Goal: Transaction & Acquisition: Purchase product/service

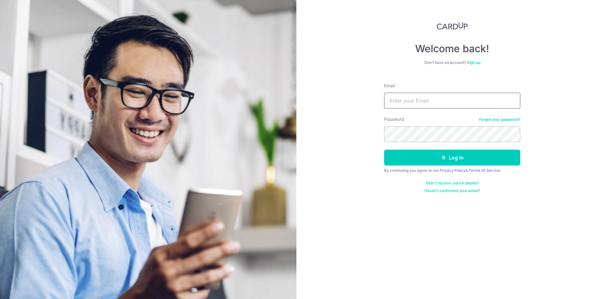
drag, startPoint x: 0, startPoint y: 0, endPoint x: 430, endPoint y: 101, distance: 441.7
click at [430, 101] on input "Email" at bounding box center [452, 101] width 136 height 16
type input "[EMAIL_ADDRESS][DOMAIN_NAME]"
click at [384, 150] on button "Log in" at bounding box center [452, 158] width 136 height 16
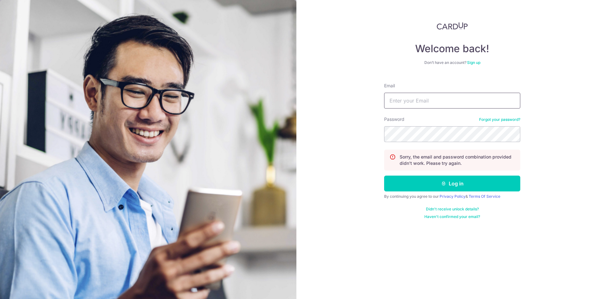
click at [435, 98] on input "Email" at bounding box center [452, 101] width 136 height 16
type input "chewjunfen@hotmail.com"
click at [439, 117] on div "Password Forgot your password?" at bounding box center [452, 129] width 136 height 26
click at [384, 176] on button "Log in" at bounding box center [452, 184] width 136 height 16
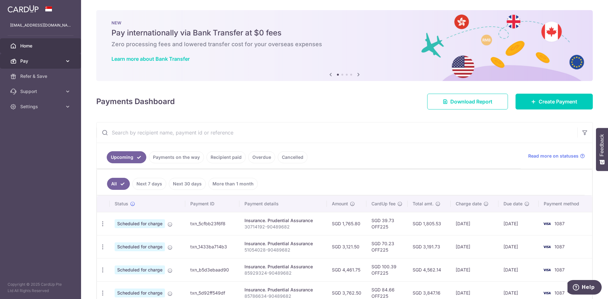
click at [42, 63] on span "Pay" at bounding box center [41, 61] width 42 height 6
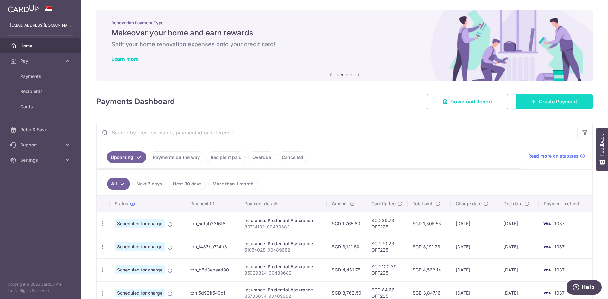
click at [539, 102] on span "Create Payment" at bounding box center [558, 102] width 39 height 8
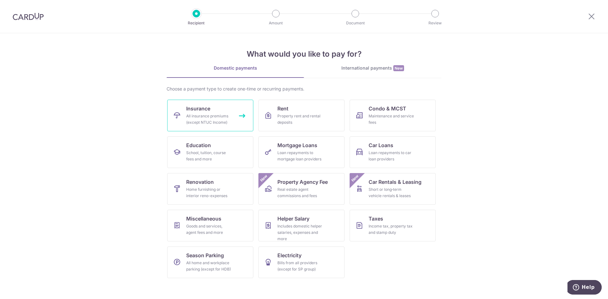
click at [231, 116] on div "All insurance premiums (except NTUC Income)" at bounding box center [209, 119] width 46 height 13
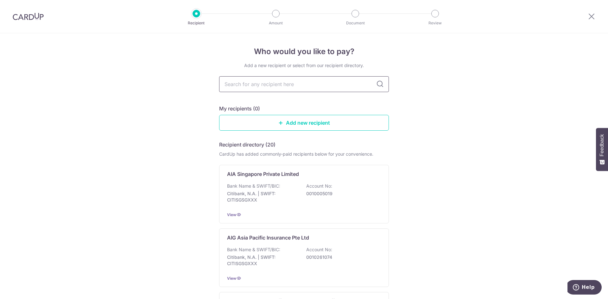
click at [329, 87] on input "text" at bounding box center [304, 84] width 170 height 16
type input "singapore life"
click at [299, 181] on div "Singapore Life Ltd Bank Name & SWIFT/BIC: DBS Bank | SWIFT: DBSSSGSGXXX Account…" at bounding box center [304, 194] width 170 height 59
click at [295, 83] on input "text" at bounding box center [304, 84] width 170 height 16
type input "[GEOGRAPHIC_DATA]"
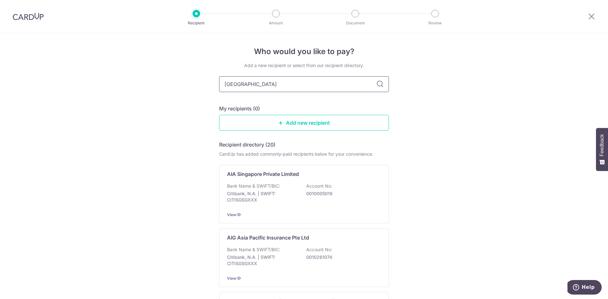
click at [383, 84] on input "[GEOGRAPHIC_DATA]" at bounding box center [304, 84] width 170 height 16
click at [378, 84] on icon at bounding box center [380, 84] width 8 height 8
type input "Singapore li"
click at [379, 85] on icon at bounding box center [380, 84] width 8 height 8
click at [343, 199] on div "Bank Name & SWIFT/BIC: DBS Bank | SWIFT: [SWIFT_CODE] Account No: 0039585950" at bounding box center [304, 194] width 154 height 23
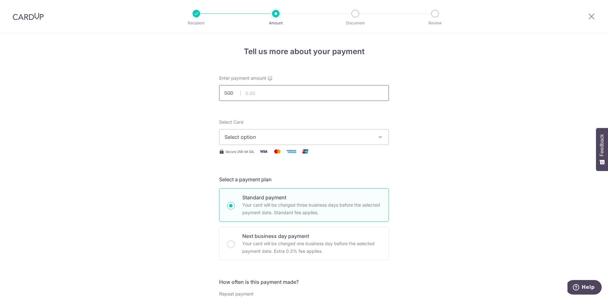
click at [279, 94] on input "text" at bounding box center [304, 93] width 170 height 16
paste input "20,259.25"
type input "20,259.25"
click at [261, 139] on span "Select option" at bounding box center [299, 137] width 148 height 8
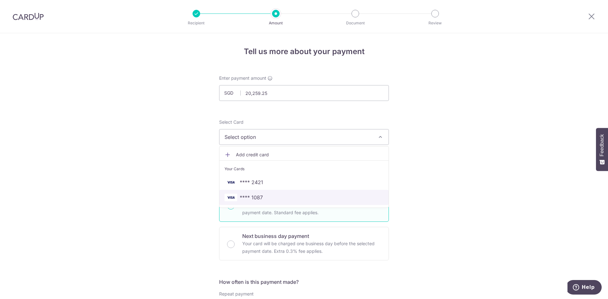
click at [264, 193] on link "**** 1087" at bounding box center [304, 197] width 169 height 15
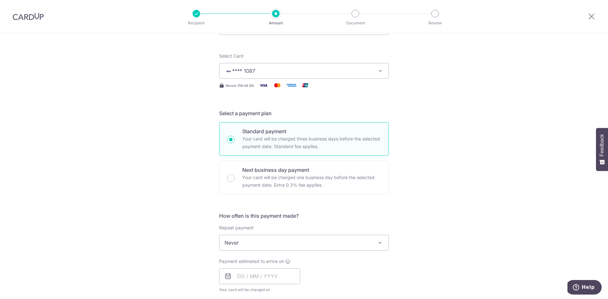
scroll to position [85, 0]
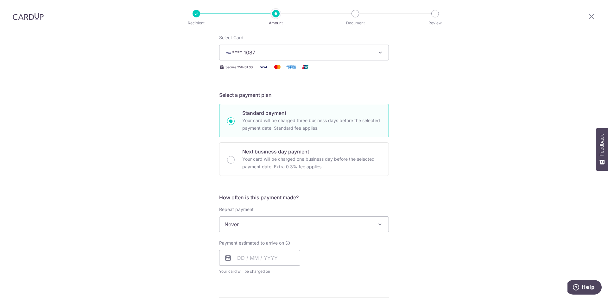
click at [340, 221] on span "Never" at bounding box center [304, 224] width 169 height 15
click at [249, 258] on input "text" at bounding box center [259, 258] width 81 height 16
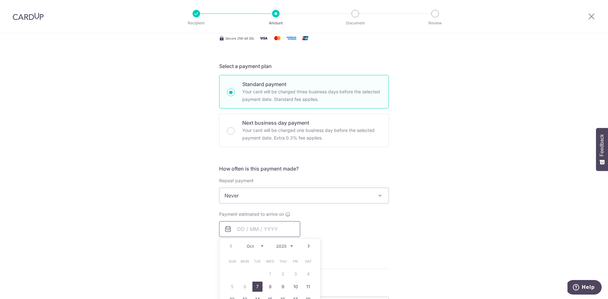
scroll to position [127, 0]
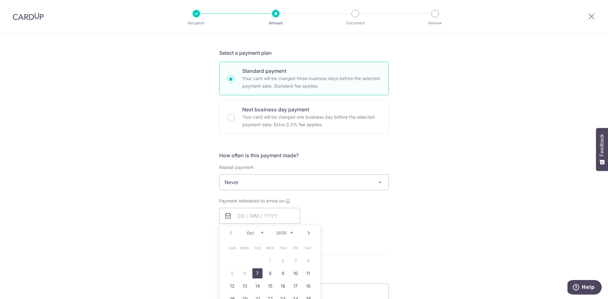
drag, startPoint x: 256, startPoint y: 271, endPoint x: 368, endPoint y: 236, distance: 116.9
click at [256, 271] on link "7" at bounding box center [258, 274] width 10 height 10
type input "07/10/2025"
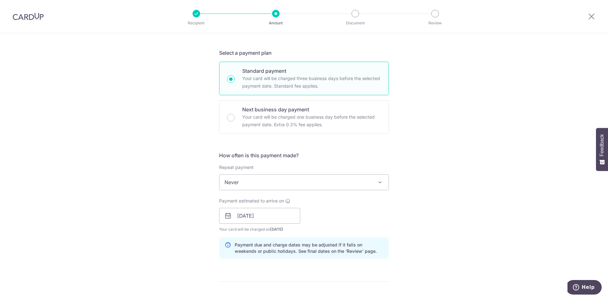
click at [379, 215] on div "Payment estimated to arrive on 07/10/2025 Prev Next Oct Nov Dec 2025 2026 2027 …" at bounding box center [303, 215] width 177 height 35
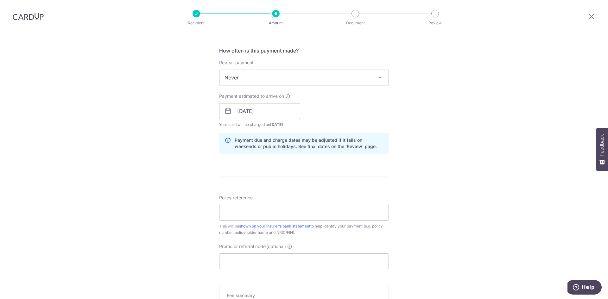
scroll to position [254, 0]
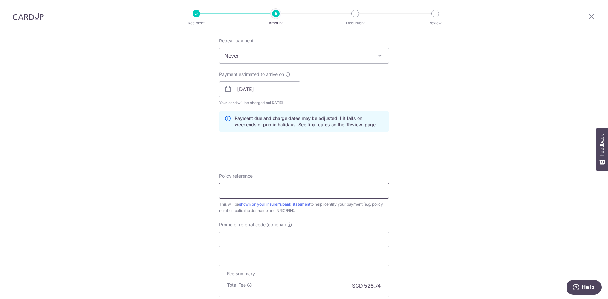
click at [306, 193] on input "Policy reference" at bounding box center [304, 191] width 170 height 16
click at [307, 190] on input "Policy reference" at bounding box center [304, 191] width 170 height 16
click at [415, 111] on div "Tell us more about your payment Enter payment amount SGD 20,259.25 20259.25 Sel…" at bounding box center [304, 79] width 608 height 599
click at [308, 184] on input "Policy reference" at bounding box center [304, 191] width 170 height 16
paste input "83857302"
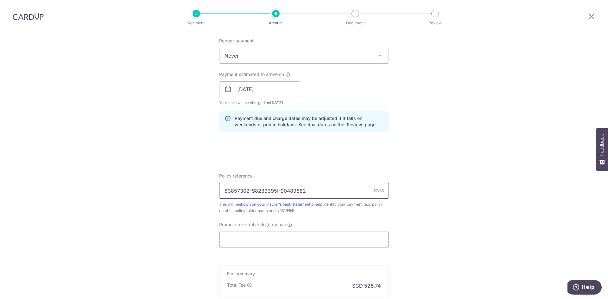
type input "83857302-S8233395I-90489682"
click at [246, 244] on input "Promo or referral code (optional)" at bounding box center [304, 240] width 170 height 16
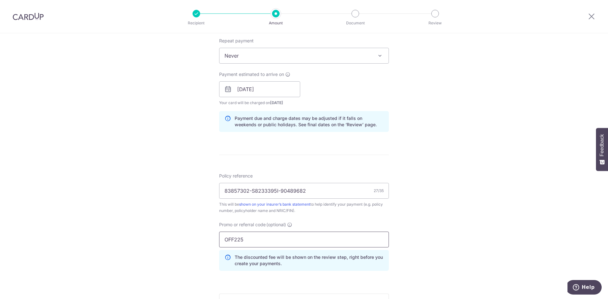
type input "OFF225"
click at [469, 223] on div "Tell us more about your payment Enter payment amount SGD 20,259.25 20259.25 Sel…" at bounding box center [304, 94] width 608 height 628
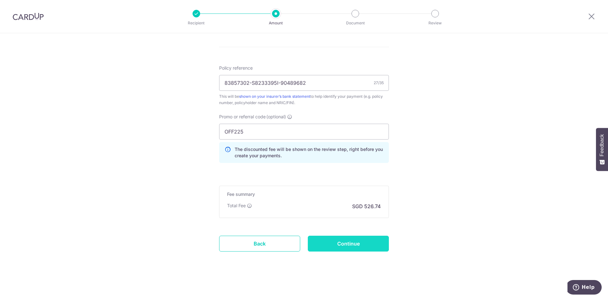
click at [357, 246] on input "Continue" at bounding box center [348, 244] width 81 height 16
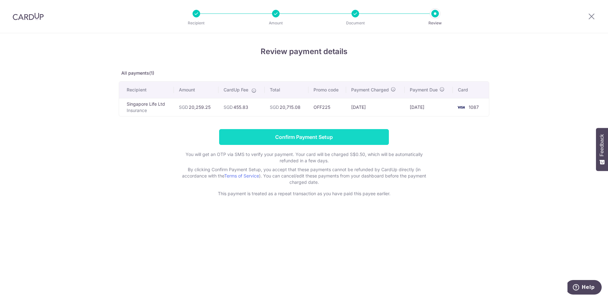
click at [356, 135] on input "Confirm Payment Setup" at bounding box center [304, 137] width 170 height 16
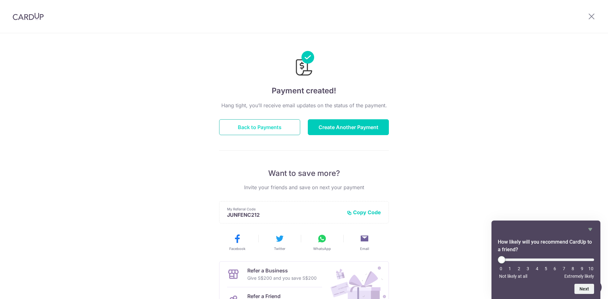
click at [265, 126] on button "Back to Payments" at bounding box center [259, 127] width 81 height 16
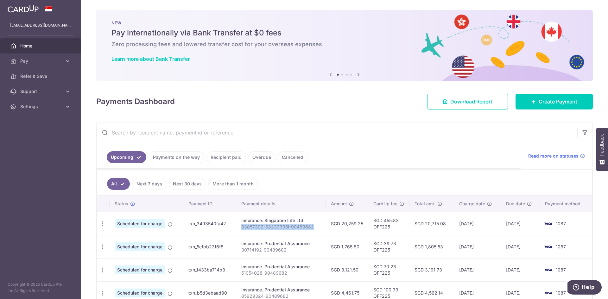
drag, startPoint x: 240, startPoint y: 228, endPoint x: 313, endPoint y: 227, distance: 73.2
click at [313, 227] on td "Insurance. Singapore Life Ltd 83857302-S8233395I-90489682" at bounding box center [281, 223] width 90 height 23
copy p "83857302-S8233395I-90489682"
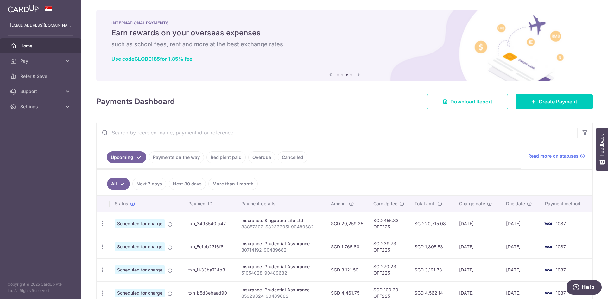
click at [359, 134] on input "text" at bounding box center [337, 133] width 481 height 20
click at [180, 155] on link "Payments on the way" at bounding box center [176, 157] width 55 height 12
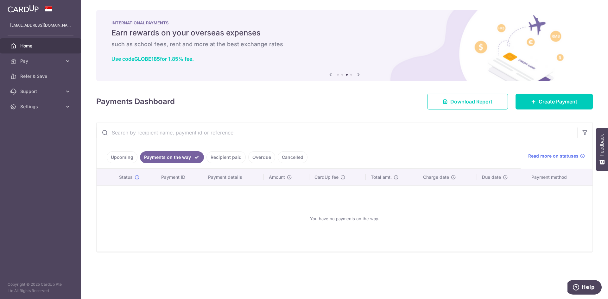
click at [216, 155] on link "Recipient paid" at bounding box center [226, 157] width 39 height 12
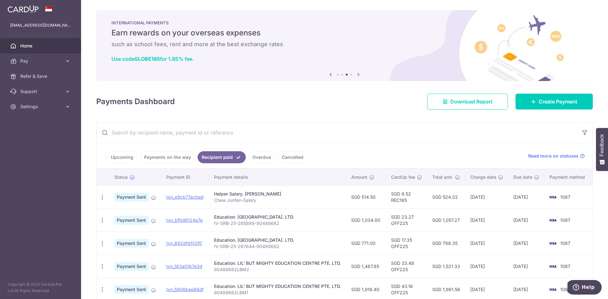
click at [112, 158] on link "Upcoming" at bounding box center [122, 157] width 31 height 12
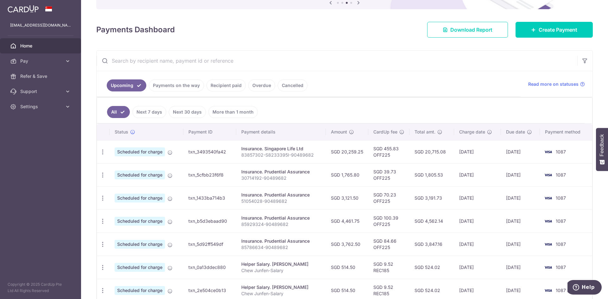
scroll to position [85, 0]
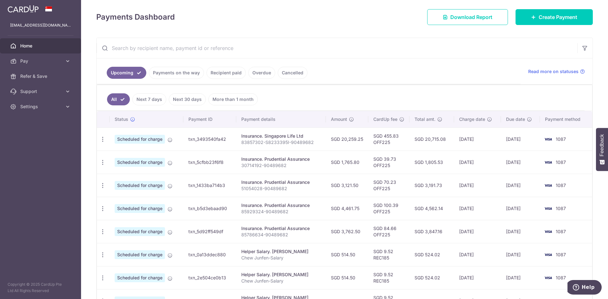
drag, startPoint x: 341, startPoint y: 160, endPoint x: 353, endPoint y: 170, distance: 14.9
click at [353, 170] on td "SGD 1,765.80" at bounding box center [347, 162] width 42 height 23
click at [347, 190] on td "SGD 3,121.50" at bounding box center [347, 185] width 42 height 23
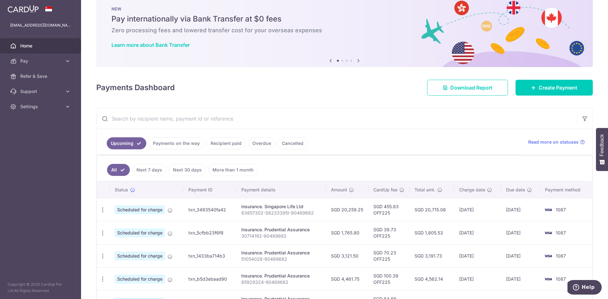
scroll to position [0, 0]
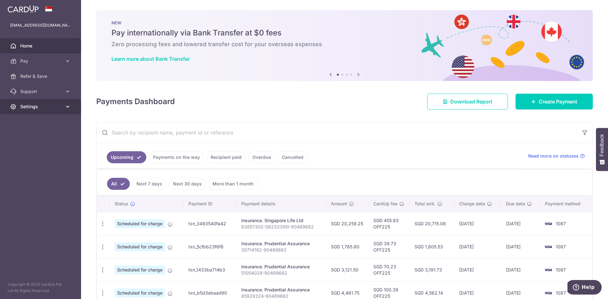
click at [62, 103] on link "Settings" at bounding box center [40, 106] width 81 height 15
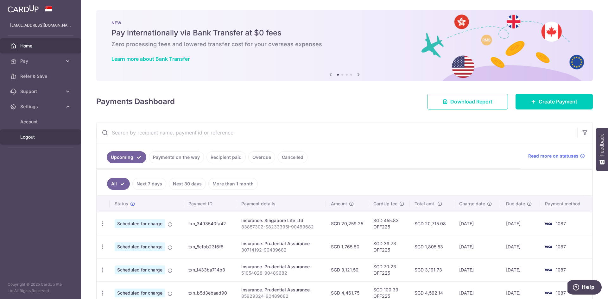
click at [33, 137] on span "Logout" at bounding box center [41, 137] width 42 height 6
